Goal: Information Seeking & Learning: Find specific fact

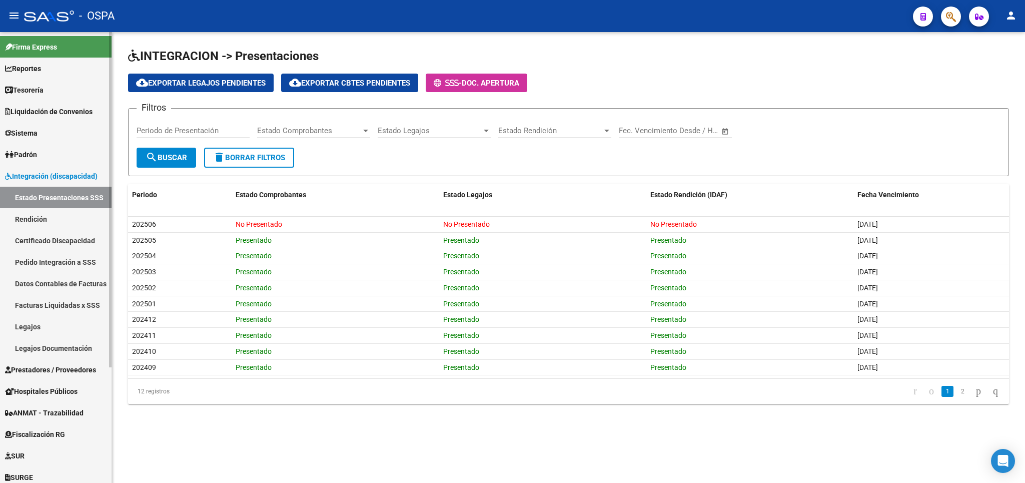
scroll to position [45, 0]
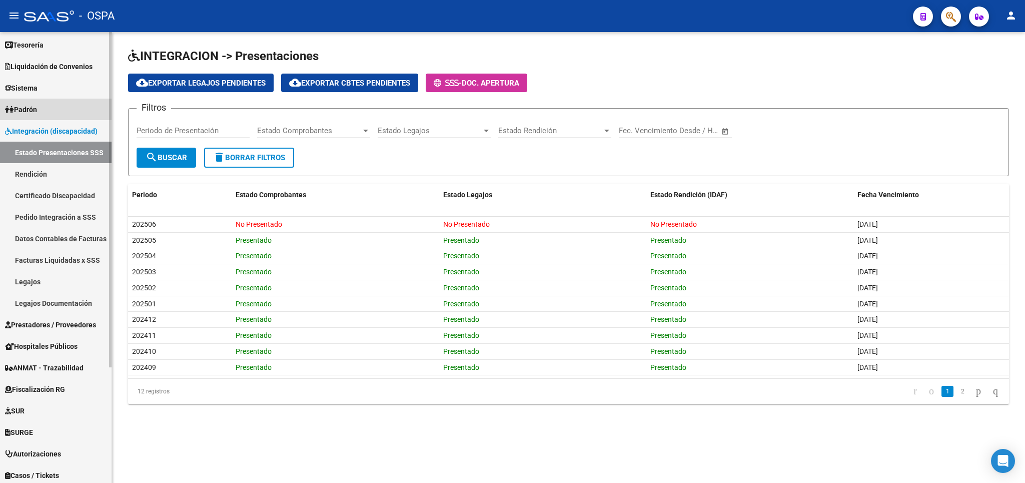
click at [37, 108] on span "Padrón" at bounding box center [21, 109] width 32 height 11
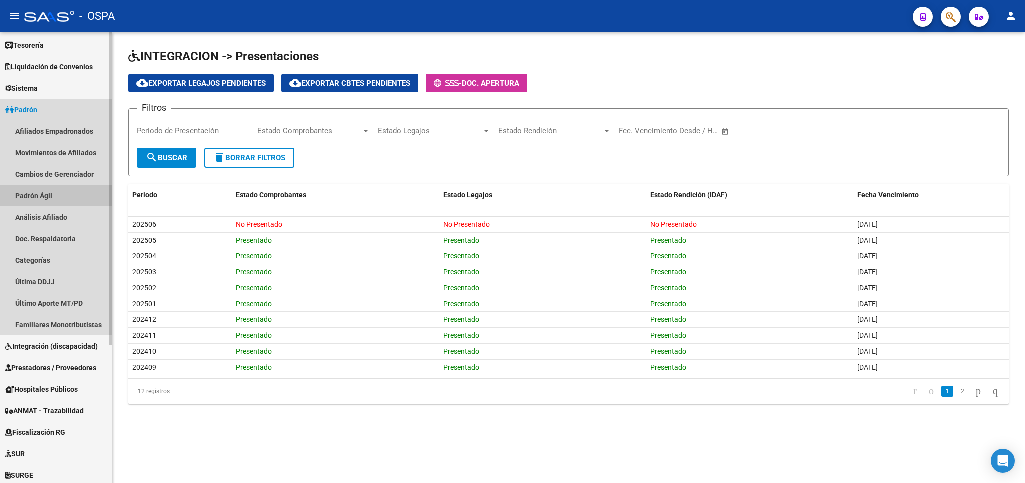
click at [51, 196] on link "Padrón Ágil" at bounding box center [56, 196] width 112 height 22
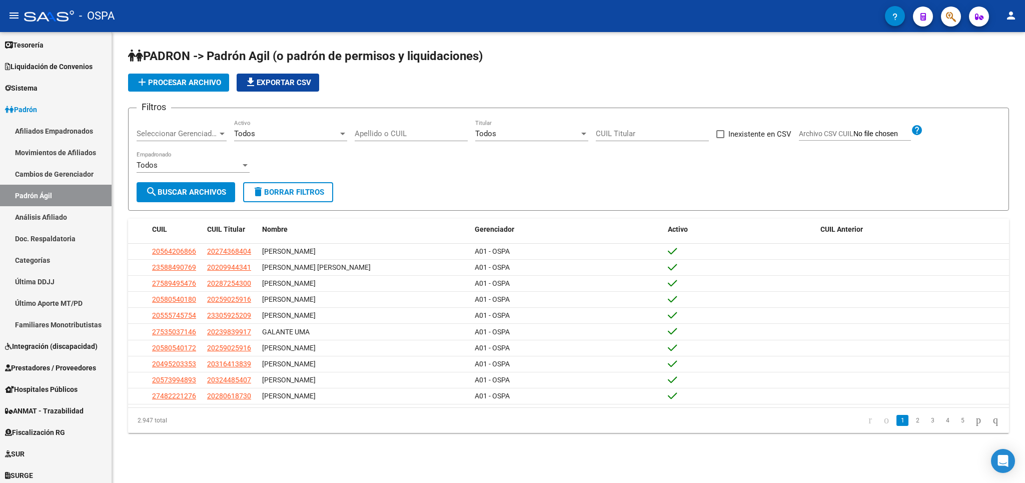
click at [432, 125] on div "Apellido o CUIL" at bounding box center [411, 131] width 113 height 22
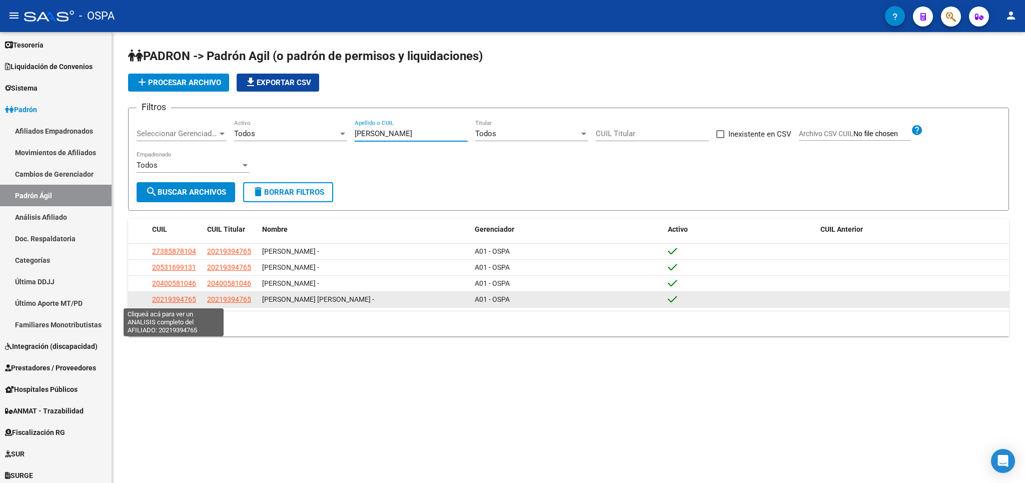
type input "[PERSON_NAME]"
click at [171, 302] on span "20219394765" at bounding box center [174, 299] width 44 height 8
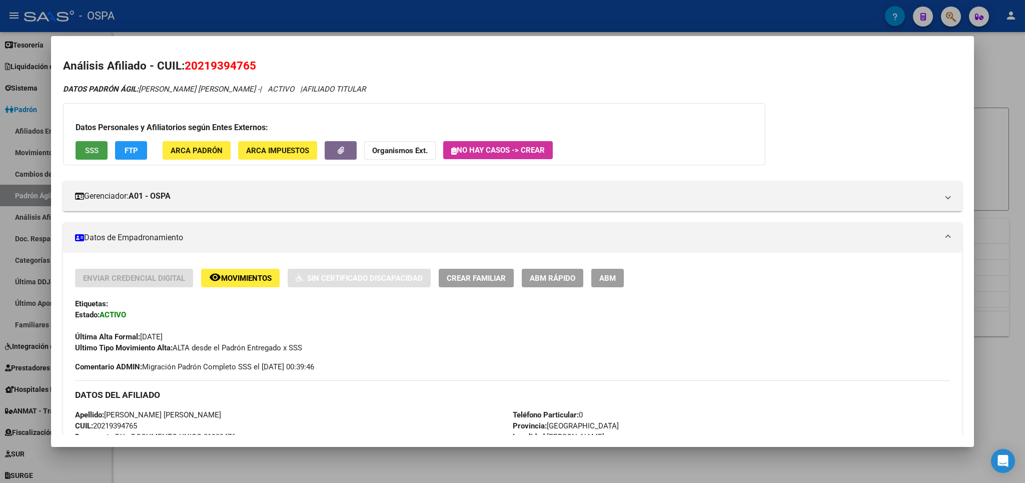
click at [99, 153] on button "SSS" at bounding box center [92, 150] width 32 height 19
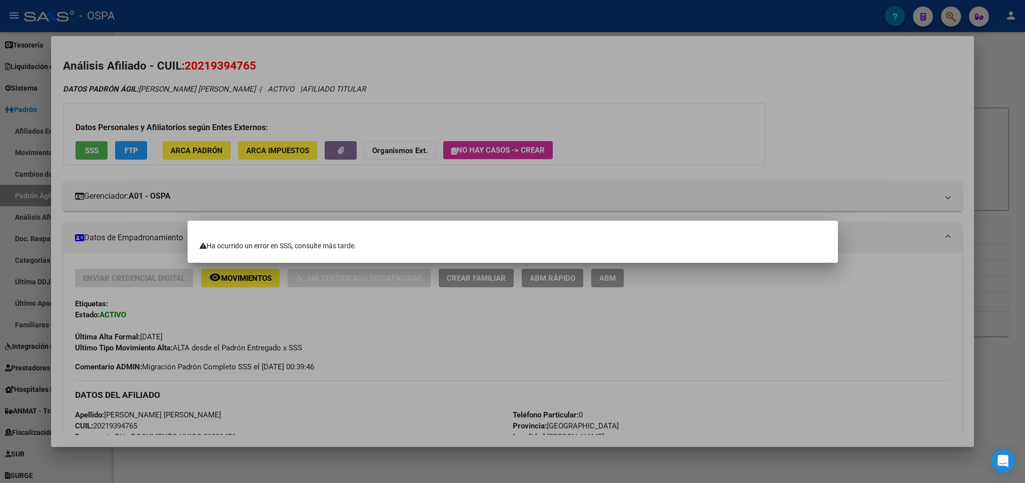
click at [724, 340] on div at bounding box center [512, 241] width 1025 height 483
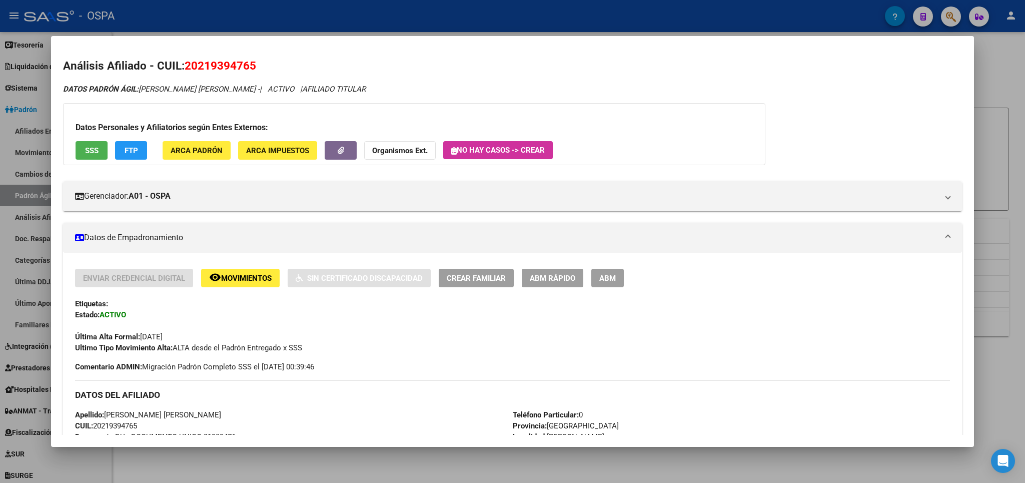
click at [96, 141] on div "Datos Personales y Afiliatorios según Entes Externos: SSS FTP ARCA Padrón ARCA …" at bounding box center [414, 134] width 702 height 62
click at [95, 150] on span "SSS" at bounding box center [92, 150] width 14 height 9
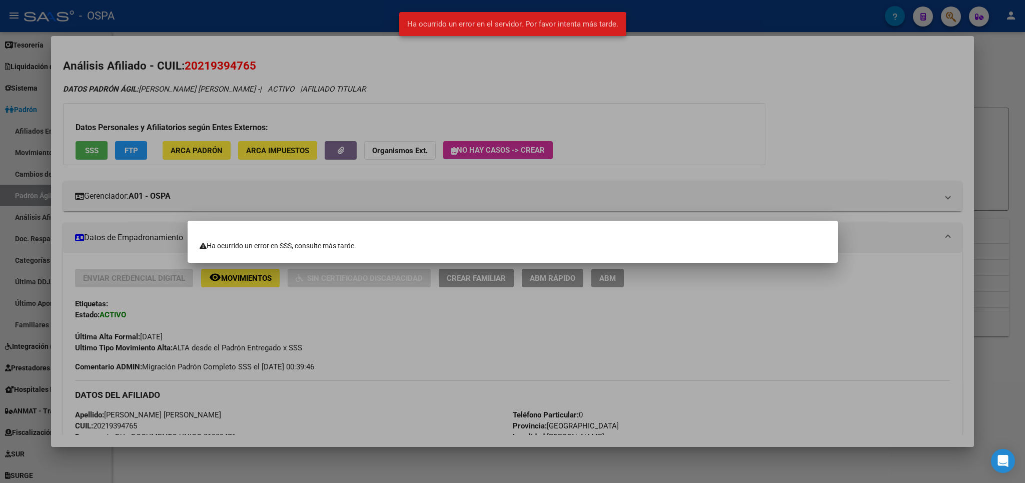
click at [677, 403] on div at bounding box center [512, 241] width 1025 height 483
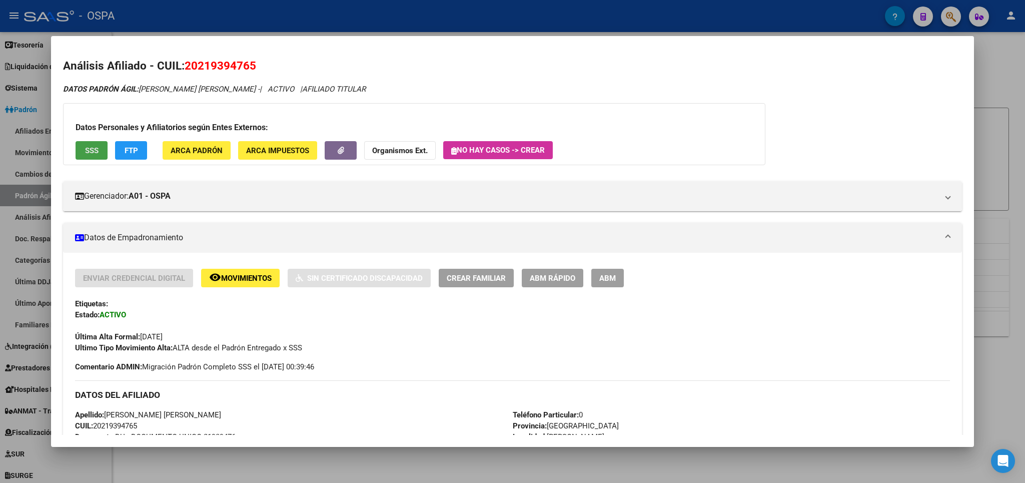
click at [92, 153] on span "SSS" at bounding box center [92, 150] width 14 height 9
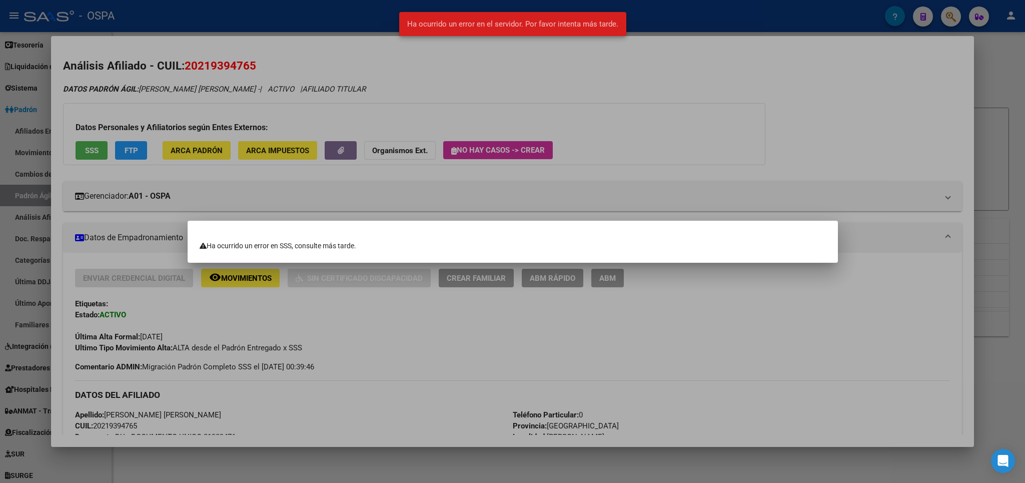
click at [291, 465] on div at bounding box center [512, 241] width 1025 height 483
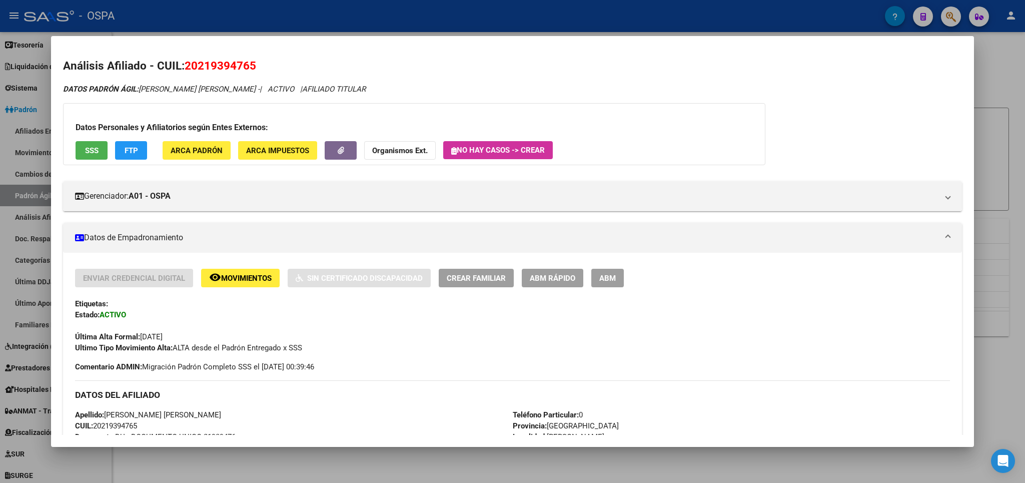
click at [291, 465] on div at bounding box center [512, 241] width 1025 height 483
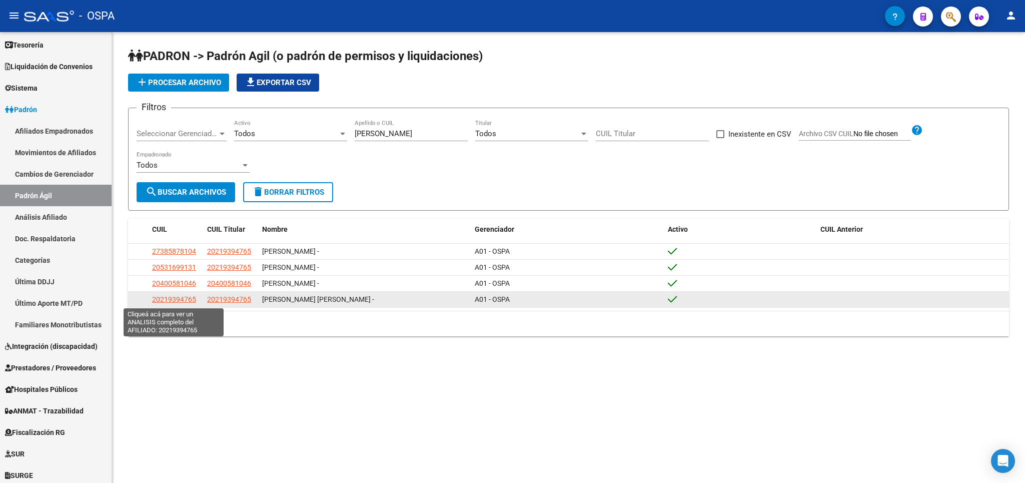
click at [159, 300] on span "20219394765" at bounding box center [174, 299] width 44 height 8
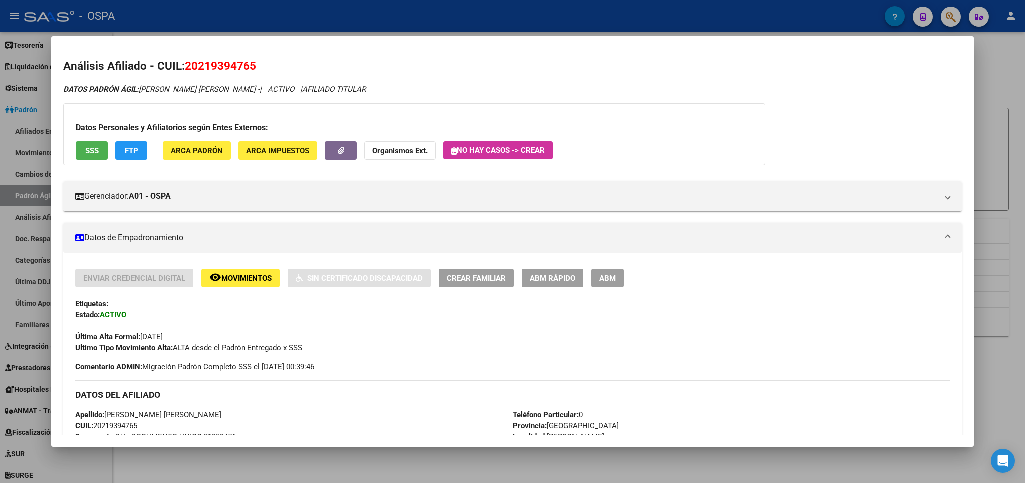
click at [97, 150] on span "SSS" at bounding box center [92, 150] width 14 height 9
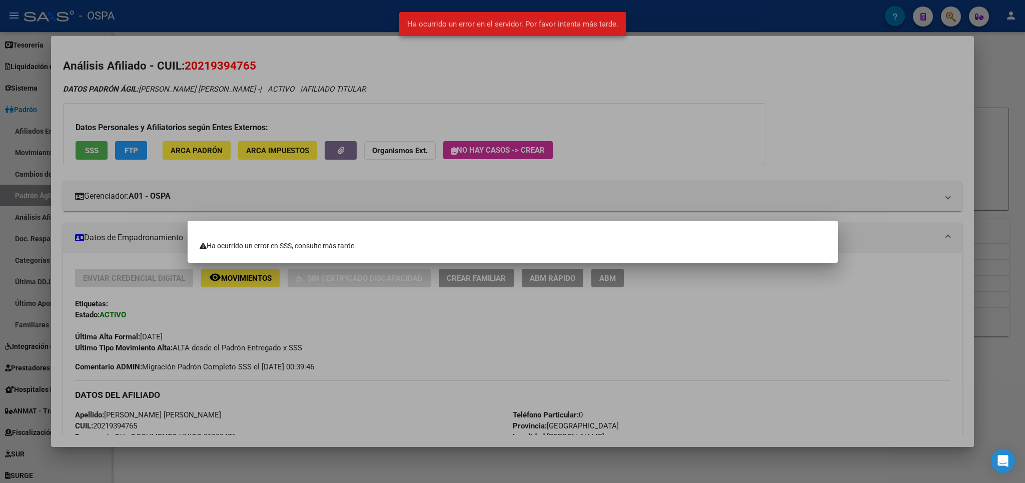
click at [662, 96] on div at bounding box center [512, 241] width 1025 height 483
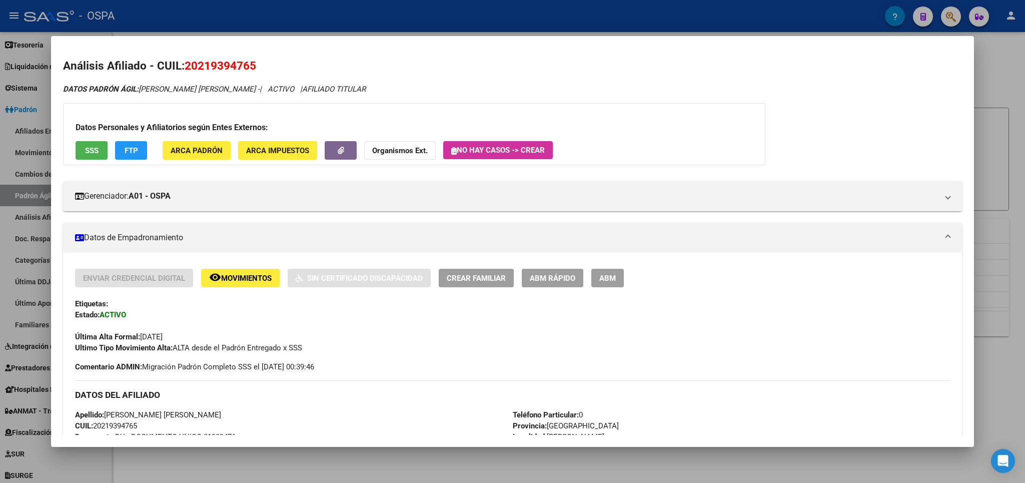
drag, startPoint x: 257, startPoint y: 66, endPoint x: 187, endPoint y: 67, distance: 69.5
click at [187, 67] on h2 "Análisis Afiliado - CUIL: 20219394765" at bounding box center [512, 66] width 898 height 17
click at [484, 76] on div "Análisis Afiliado - CUIL: 20219394765 DATOS PADRÓN ÁGIL: [PERSON_NAME] [PERSON_…" at bounding box center [512, 475] width 898 height 835
drag, startPoint x: 261, startPoint y: 69, endPoint x: 189, endPoint y: 69, distance: 72.0
click at [189, 69] on h2 "Análisis Afiliado - CUIL: 20219394765" at bounding box center [512, 66] width 898 height 17
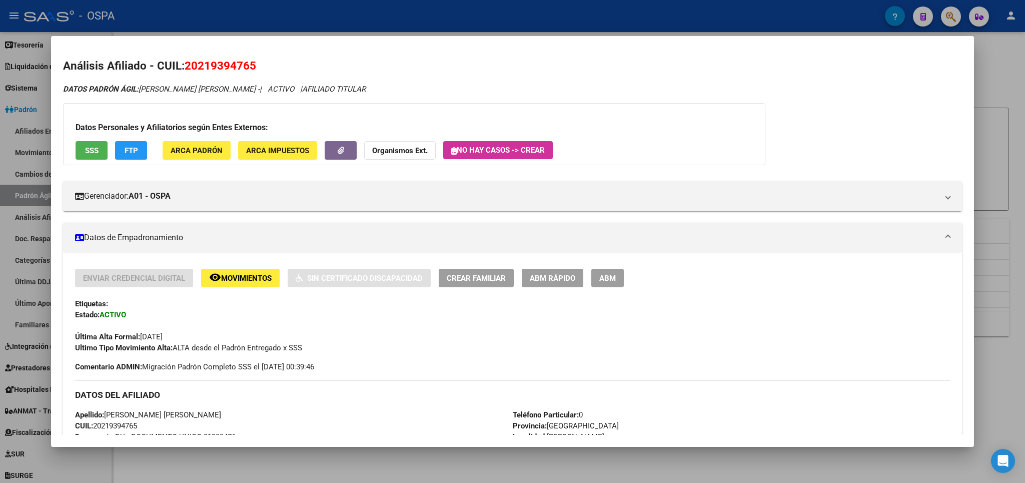
copy span "20219394765"
